Goal: Information Seeking & Learning: Learn about a topic

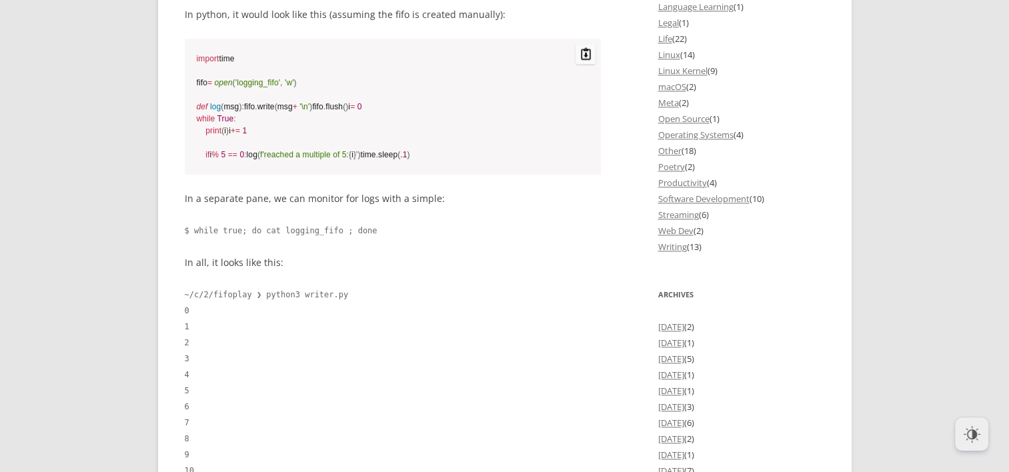
scroll to position [1600, 0]
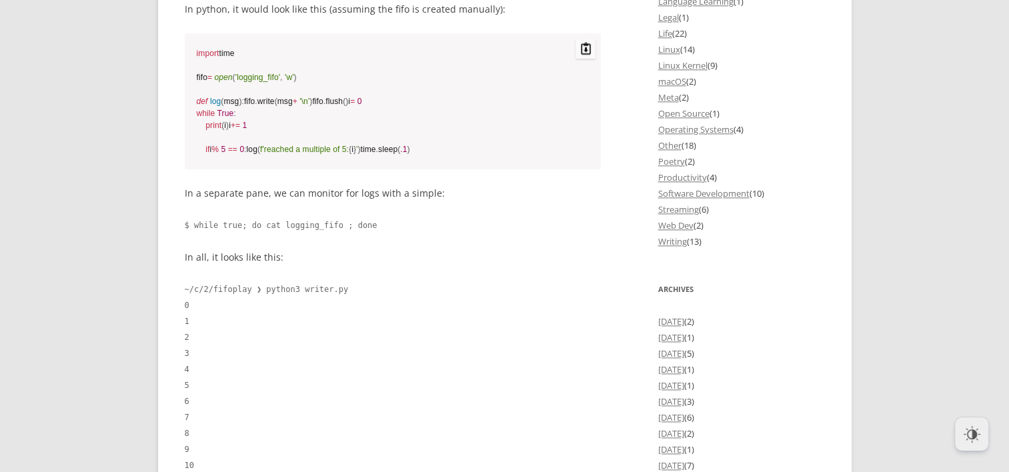
click at [243, 98] on code "import time fifo = open ( 'logging_fifo' , 'w' ) def log ( msg ) : fifo . write…" at bounding box center [393, 101] width 393 height 108
drag, startPoint x: 243, startPoint y: 98, endPoint x: 256, endPoint y: 112, distance: 19.3
click at [256, 112] on code "import time fifo = open ( 'logging_fifo' , 'w' ) def log ( msg ) : fifo . write…" at bounding box center [393, 101] width 393 height 108
drag, startPoint x: 256, startPoint y: 112, endPoint x: 281, endPoint y: 114, distance: 24.7
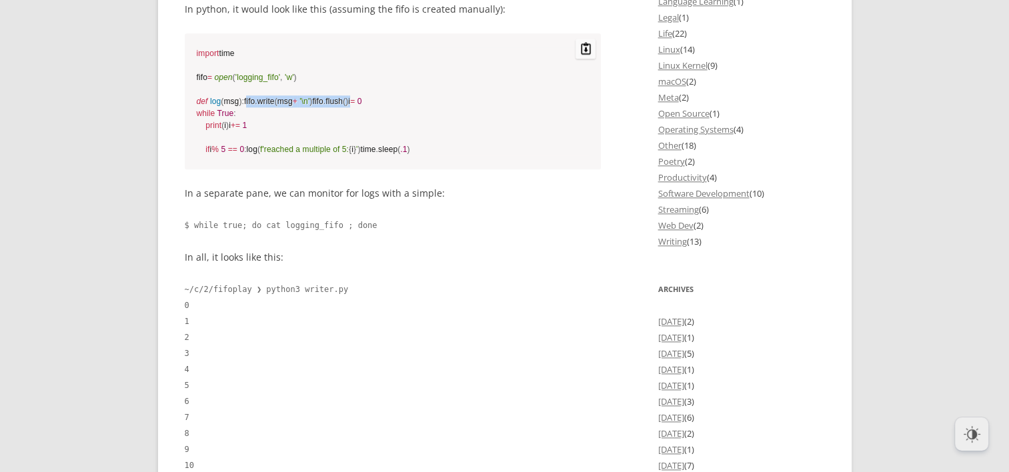
click at [281, 114] on code "import time fifo = open ( 'logging_fifo' , 'w' ) def log ( msg ) : fifo . write…" at bounding box center [393, 101] width 393 height 108
click at [293, 113] on code "import time fifo = open ( 'logging_fifo' , 'w' ) def log ( msg ) : fifo . write…" at bounding box center [393, 101] width 393 height 108
click at [253, 101] on code "import time fifo = open ( 'logging_fifo' , 'w' ) def log ( msg ) : fifo . write…" at bounding box center [393, 101] width 393 height 108
drag, startPoint x: 253, startPoint y: 101, endPoint x: 254, endPoint y: 109, distance: 8.8
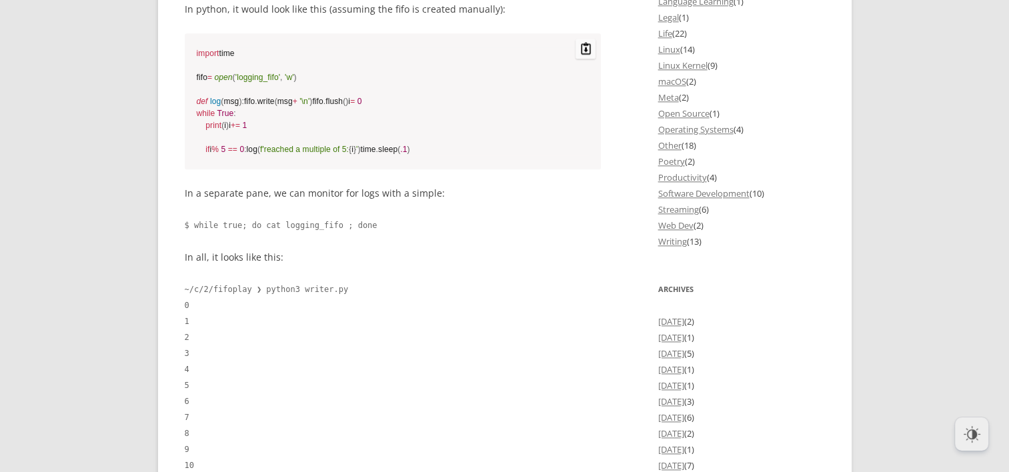
click at [254, 109] on code "import time fifo = open ( 'logging_fifo' , 'w' ) def log ( msg ) : fifo . write…" at bounding box center [393, 101] width 393 height 108
click at [251, 107] on code "import time fifo = open ( 'logging_fifo' , 'w' ) def log ( msg ) : fifo . write…" at bounding box center [393, 101] width 393 height 108
drag, startPoint x: 251, startPoint y: 107, endPoint x: 277, endPoint y: 112, distance: 27.2
click at [277, 112] on code "import time fifo = open ( 'logging_fifo' , 'w' ) def log ( msg ) : fifo . write…" at bounding box center [393, 101] width 393 height 108
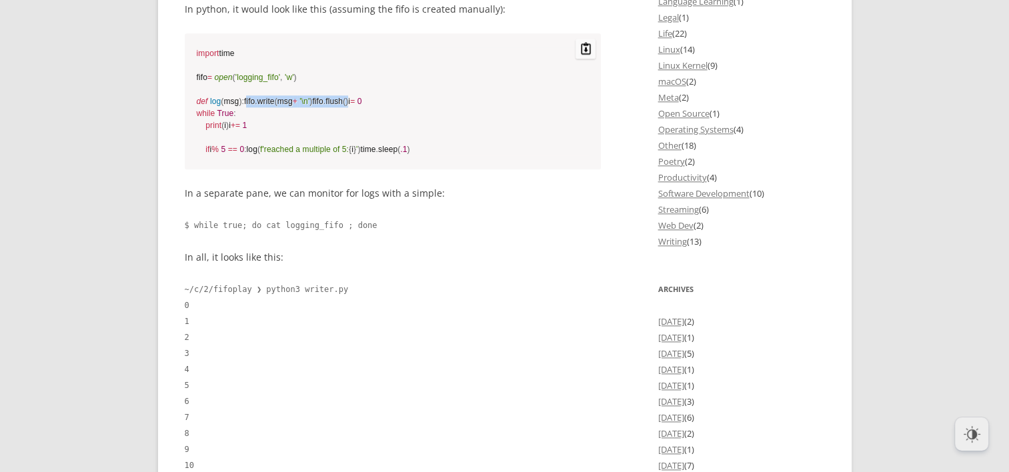
drag, startPoint x: 289, startPoint y: 112, endPoint x: 185, endPoint y: 99, distance: 104.2
click at [185, 99] on pre "import time fifo = open ( 'logging_fifo' , 'w' ) def log ( msg ) : fifo . write…" at bounding box center [393, 101] width 417 height 136
drag, startPoint x: 185, startPoint y: 99, endPoint x: 253, endPoint y: 110, distance: 68.9
click at [253, 110] on code "import time fifo = open ( 'logging_fifo' , 'w' ) def log ( msg ) : fifo . write…" at bounding box center [393, 101] width 393 height 108
click at [261, 119] on code "import time fifo = open ( 'logging_fifo' , 'w' ) def log ( msg ) : fifo . write…" at bounding box center [393, 101] width 393 height 108
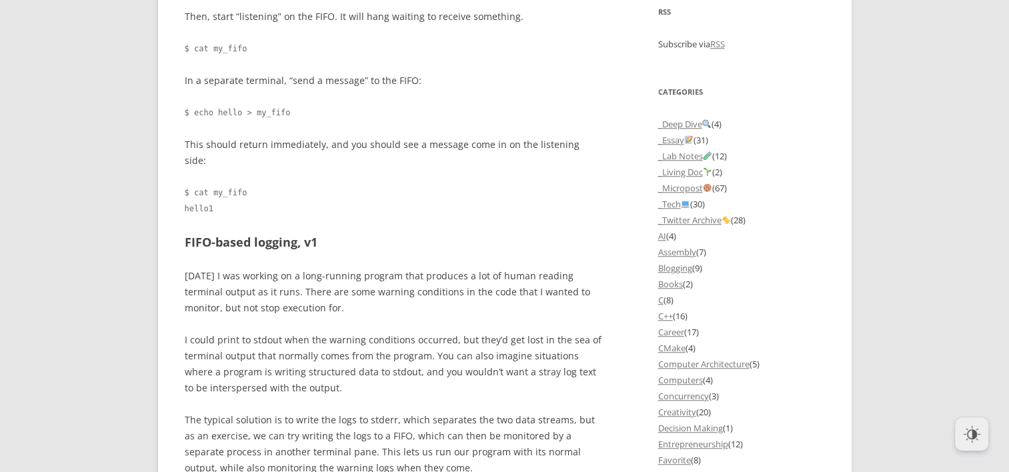
scroll to position [933, 0]
